Goal: Transaction & Acquisition: Obtain resource

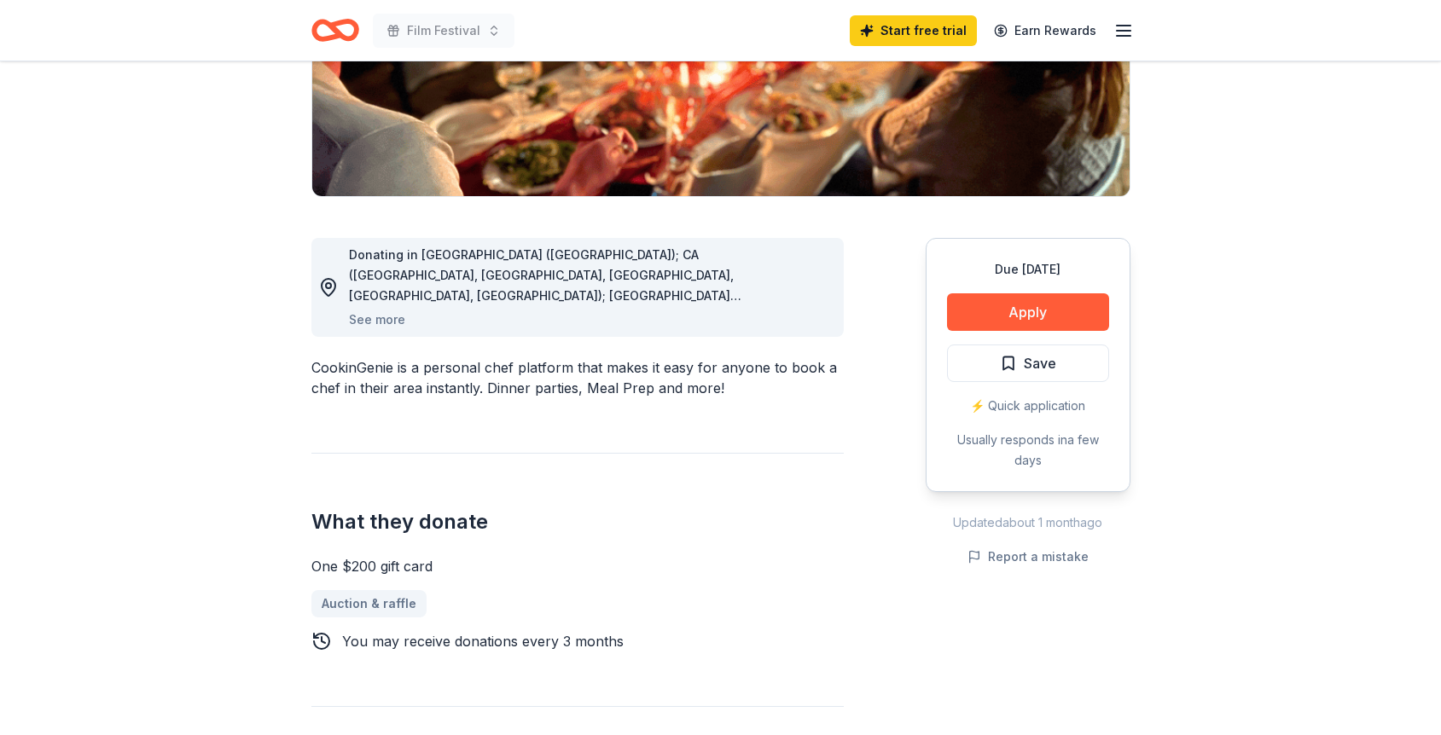
scroll to position [328, 0]
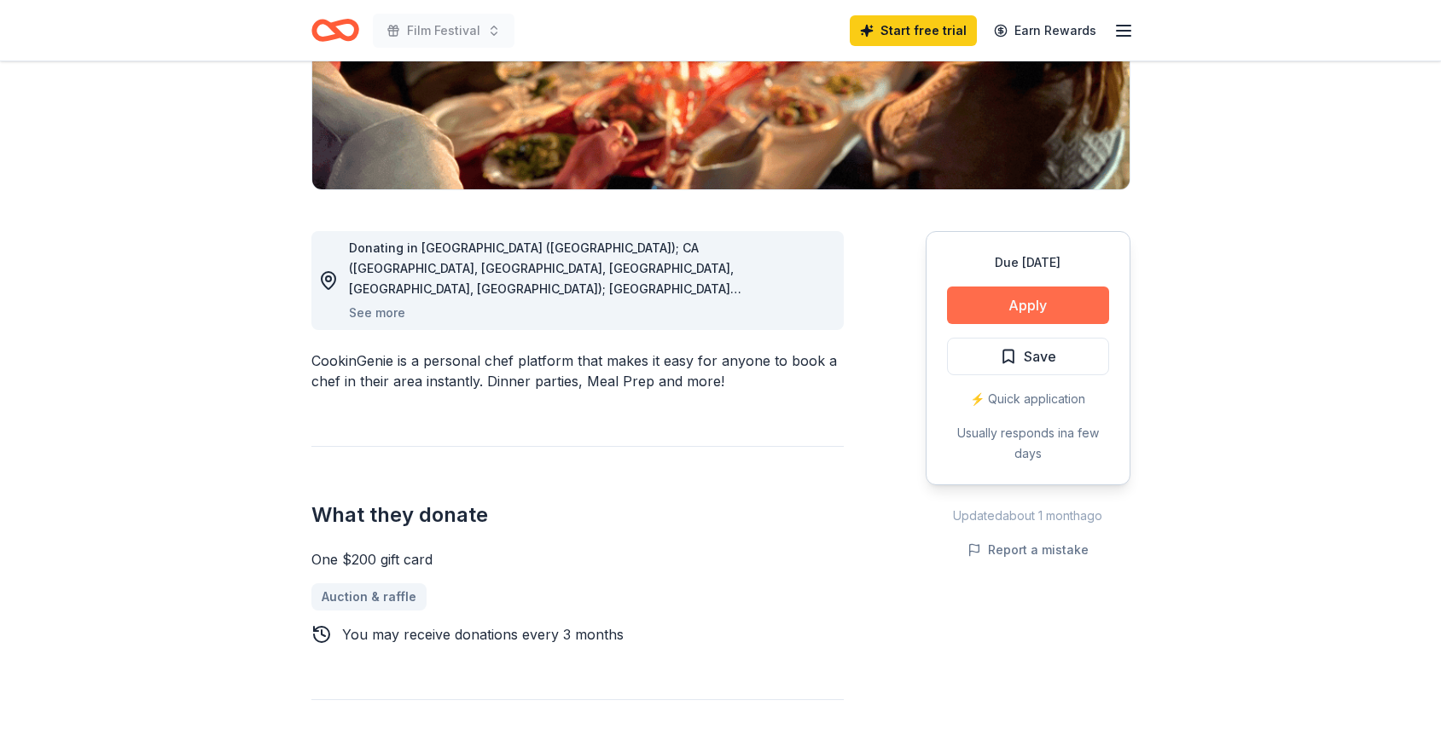
click at [997, 313] on button "Apply" at bounding box center [1028, 306] width 162 height 38
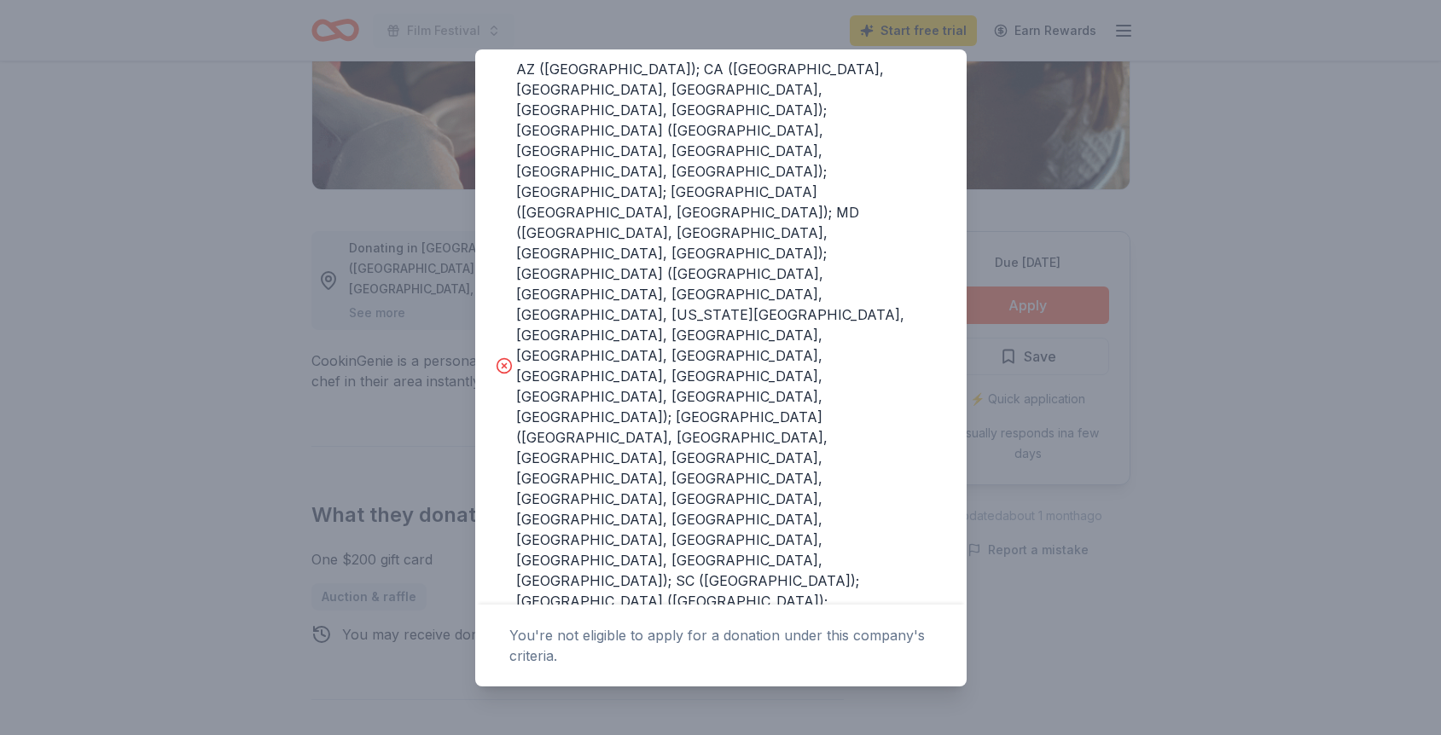
scroll to position [351, 0]
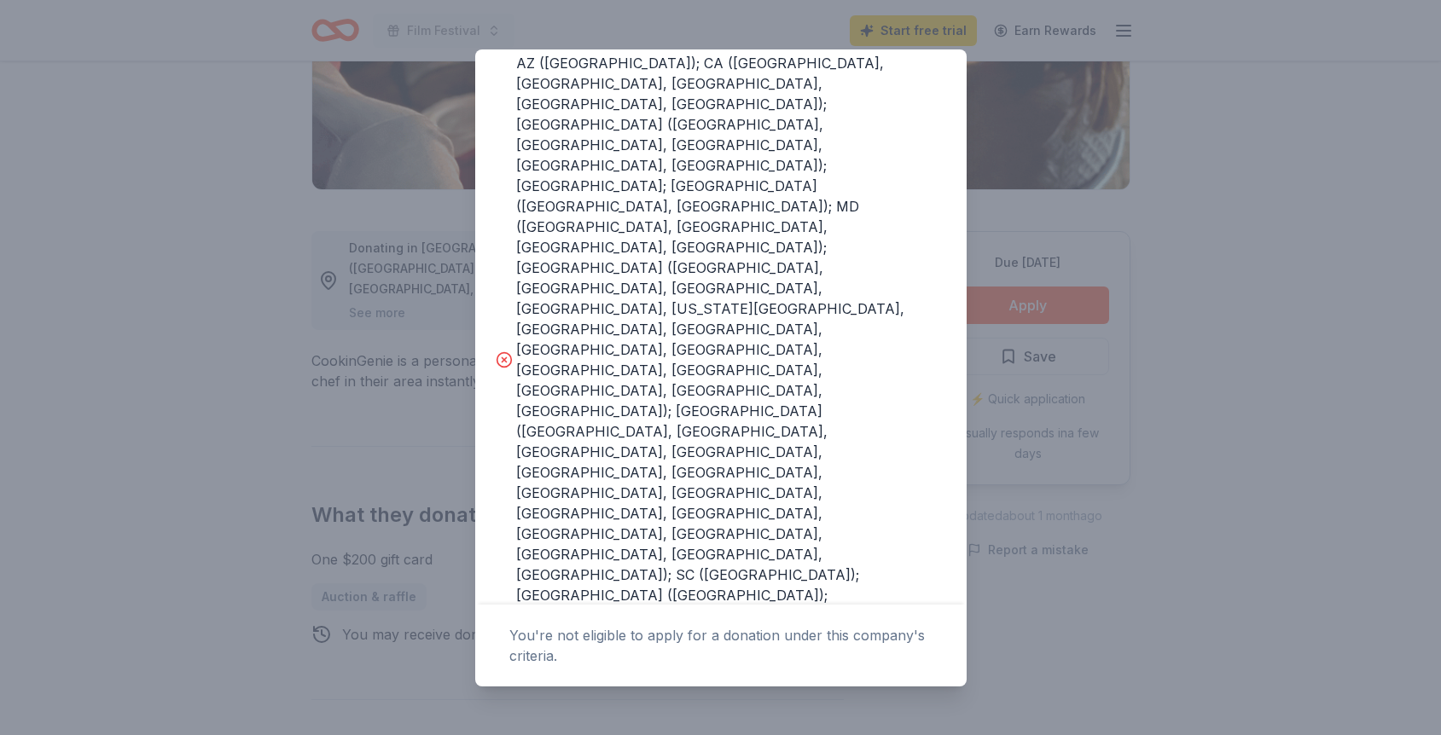
click at [1172, 357] on div "Donor Program Requirements The following requirements may not be met: This comp…" at bounding box center [720, 367] width 1441 height 735
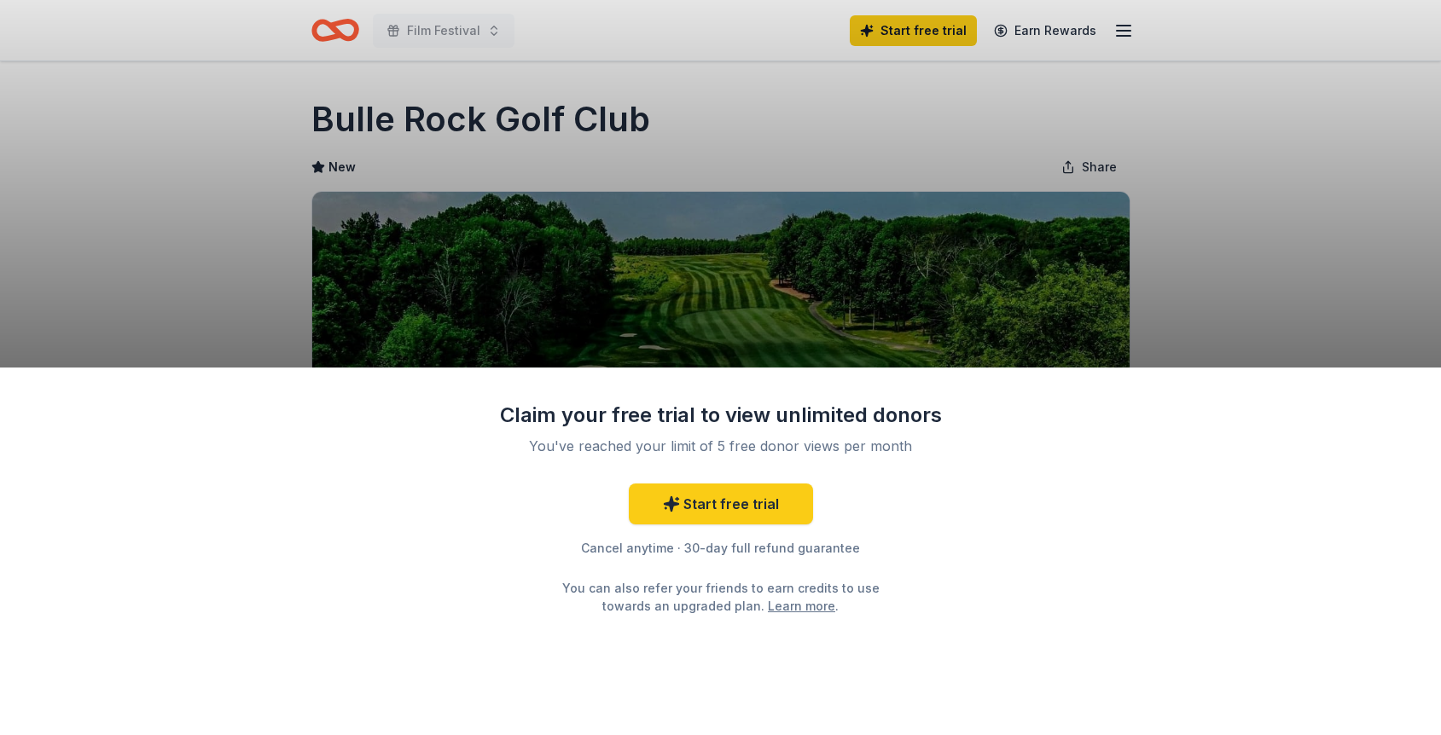
click at [848, 288] on div "Claim your free trial to view unlimited donors You've reached your limit of 5 f…" at bounding box center [720, 367] width 1441 height 735
